Goal: Task Accomplishment & Management: Manage account settings

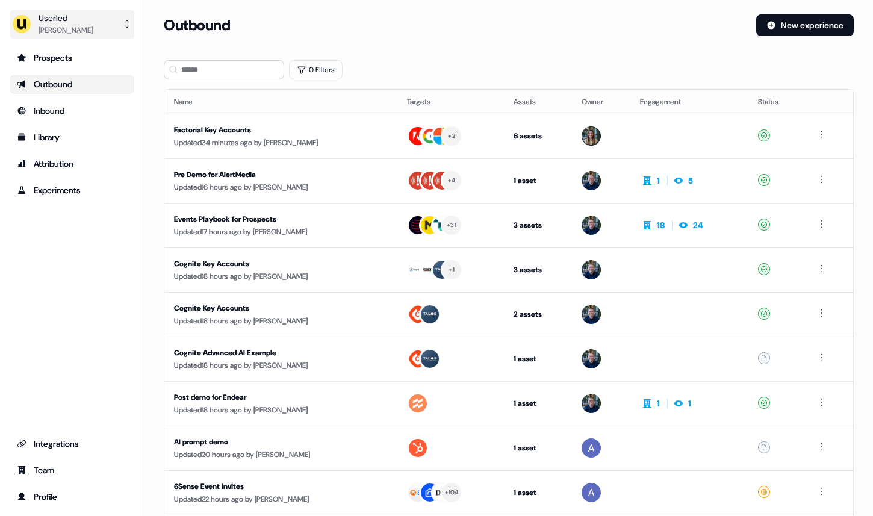
click at [117, 19] on button "Userled Henry Li" at bounding box center [72, 24] width 125 height 29
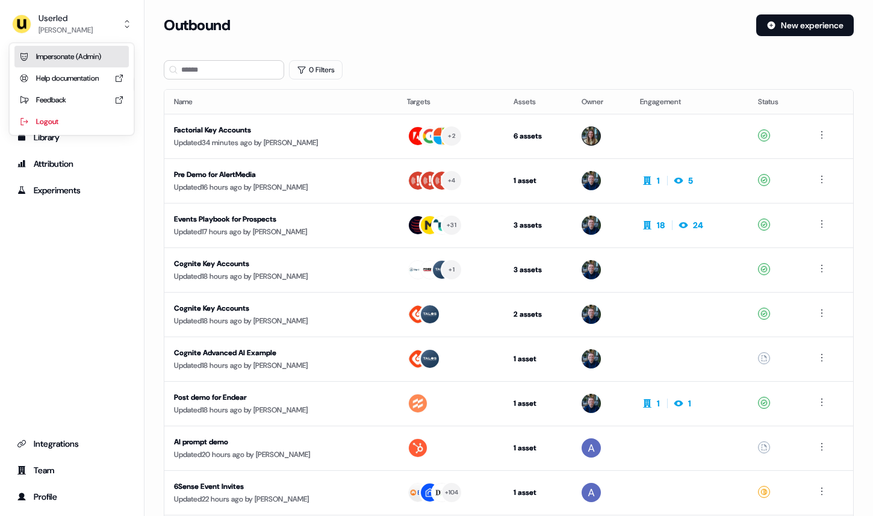
click at [110, 57] on div "Impersonate (Admin)" at bounding box center [71, 57] width 114 height 22
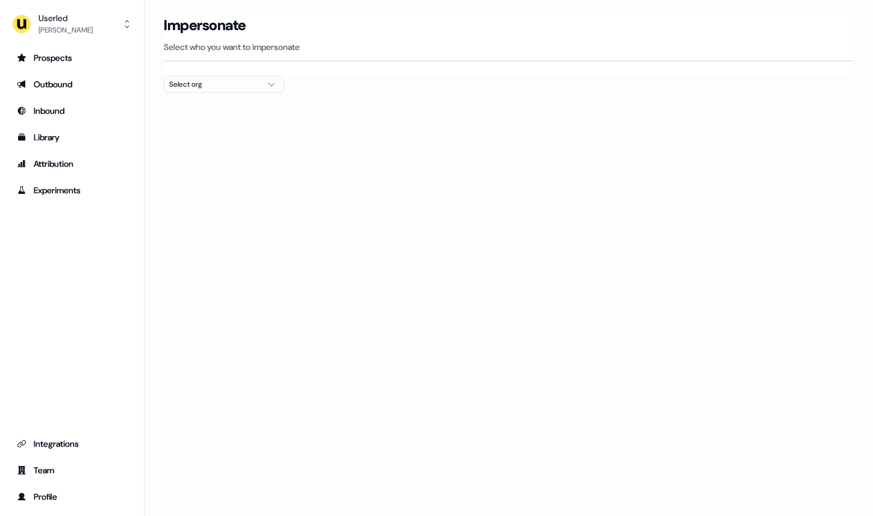
click at [240, 79] on div "Select org" at bounding box center [214, 84] width 90 height 12
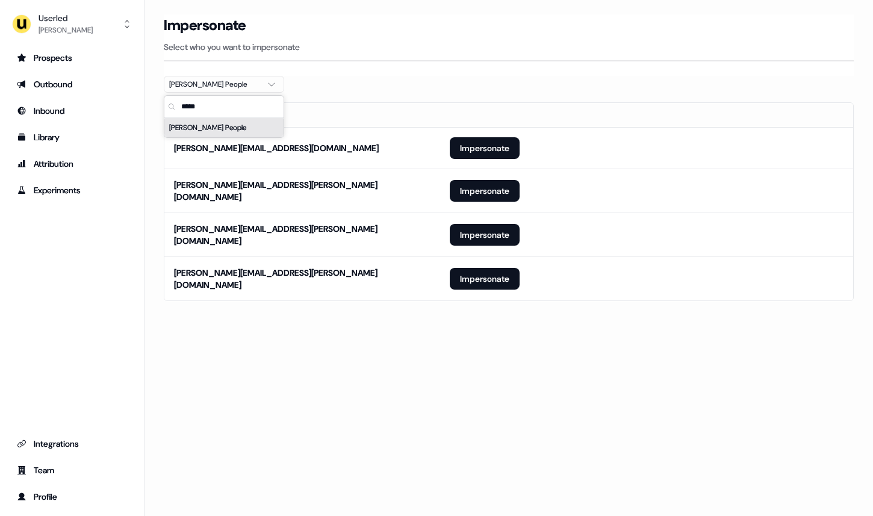
type input "*****"
click at [246, 133] on div "Maki People" at bounding box center [223, 127] width 119 height 19
click at [307, 101] on div at bounding box center [509, 98] width 690 height 10
click at [482, 268] on button "Impersonate" at bounding box center [485, 279] width 70 height 22
